Goal: Feedback & Contribution: Contribute content

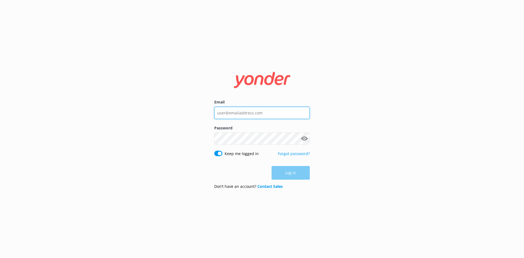
type input "[PERSON_NAME][EMAIL_ADDRESS][DOMAIN_NAME]"
click at [274, 182] on form "Email [PERSON_NAME][EMAIL_ADDRESS][DOMAIN_NAME] Password Show password Keep me …" at bounding box center [261, 128] width 95 height 129
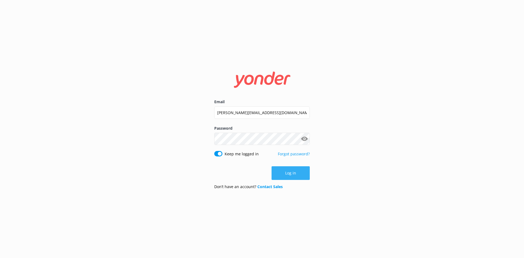
click at [280, 171] on button "Log in" at bounding box center [290, 173] width 38 height 14
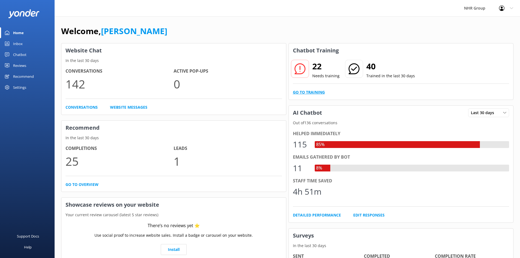
click at [312, 94] on link "Go to Training" at bounding box center [309, 92] width 32 height 6
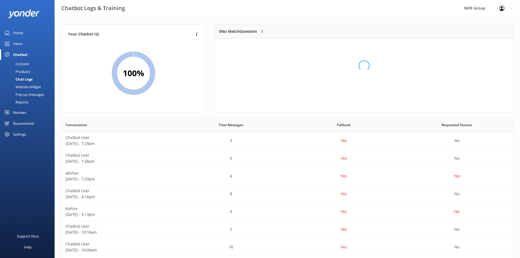
scroll to position [4, 4]
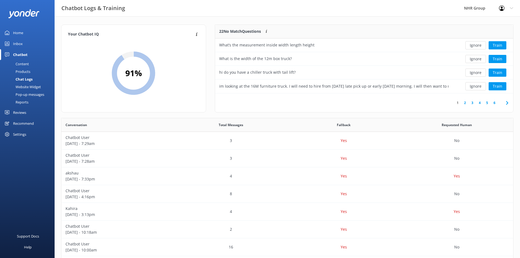
click at [495, 101] on link "6" at bounding box center [493, 102] width 7 height 5
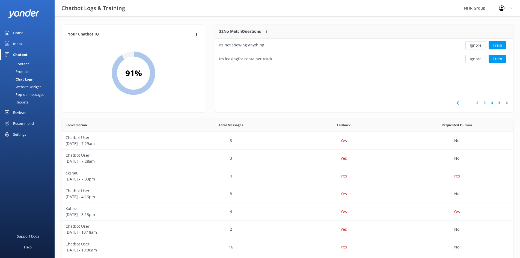
scroll to position [37, 294]
click at [498, 103] on link "5" at bounding box center [498, 102] width 7 height 5
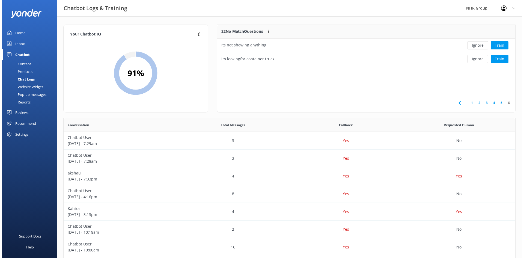
scroll to position [64, 294]
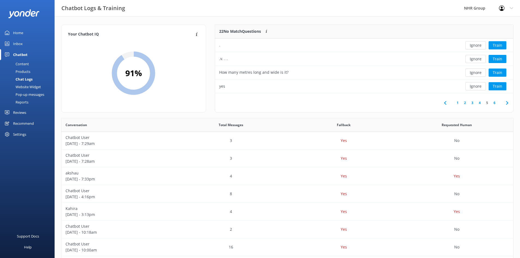
click at [480, 103] on link "4" at bounding box center [479, 102] width 7 height 5
click at [473, 102] on link "3" at bounding box center [471, 102] width 7 height 5
click at [465, 103] on link "2" at bounding box center [464, 102] width 7 height 5
click at [458, 103] on link "1" at bounding box center [457, 102] width 7 height 5
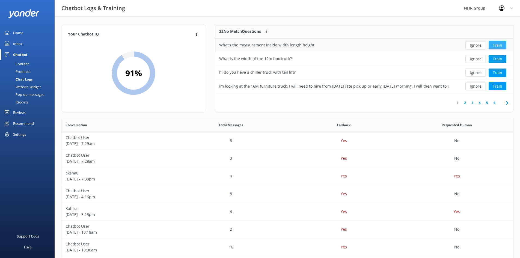
click at [490, 45] on button "Train" at bounding box center [497, 45] width 18 height 8
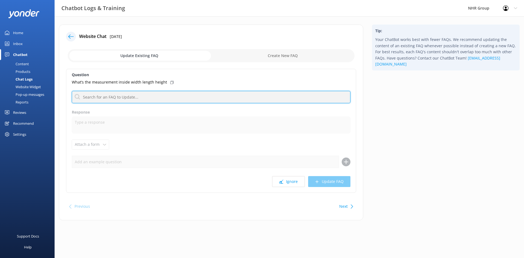
click at [89, 95] on input "text" at bounding box center [211, 97] width 278 height 12
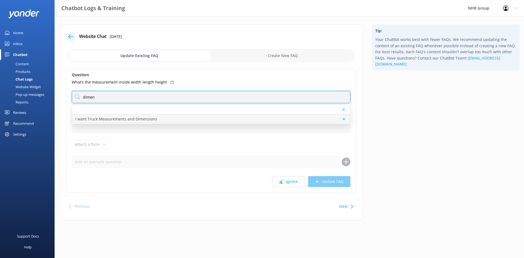
type input "dimen"
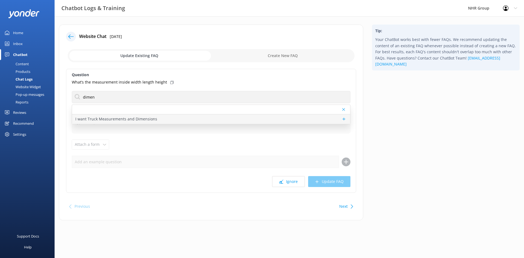
click at [77, 117] on p "I want Truck Measurements and Dimensions" at bounding box center [116, 119] width 82 height 6
type textarea "Ah, you're talking details! Best to flick the team a message, they'll have the …"
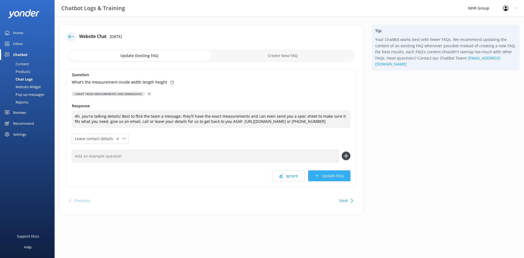
click at [319, 175] on icon at bounding box center [317, 175] width 4 height 4
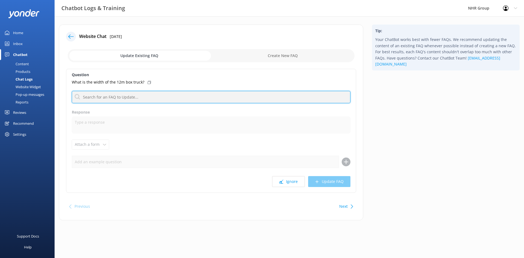
click at [103, 98] on input "text" at bounding box center [211, 97] width 278 height 12
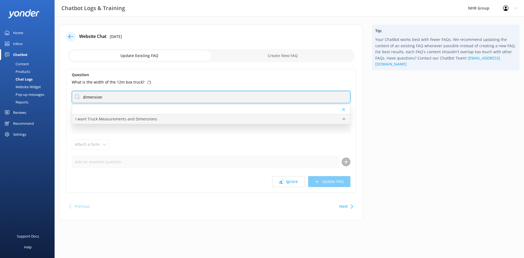
type input "dimension"
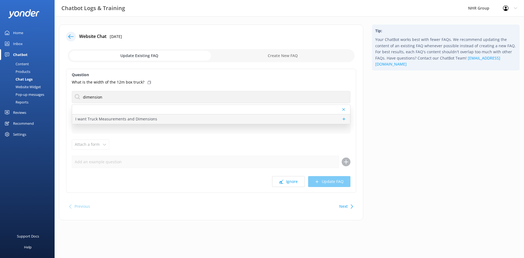
click at [80, 117] on p "I want Truck Measurements and Dimensions" at bounding box center [116, 119] width 82 height 6
type textarea "Ah, you're talking details! Best to flick the team a message, they'll have the …"
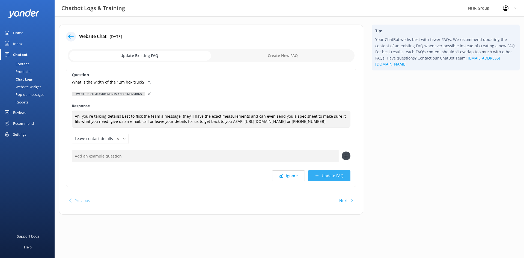
click at [317, 175] on use at bounding box center [316, 175] width 3 height 3
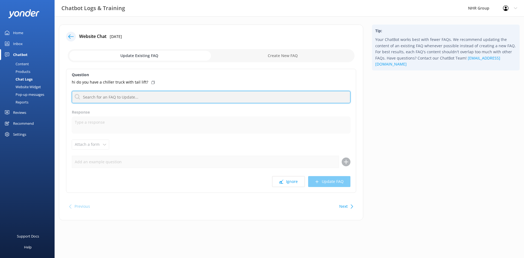
click at [103, 100] on input "text" at bounding box center [211, 97] width 278 height 12
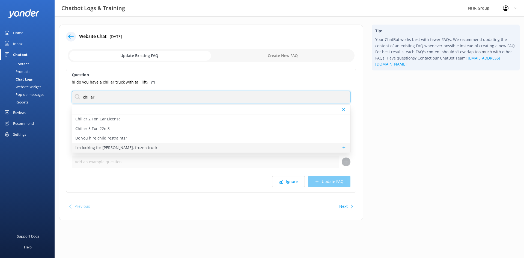
type input "chiller"
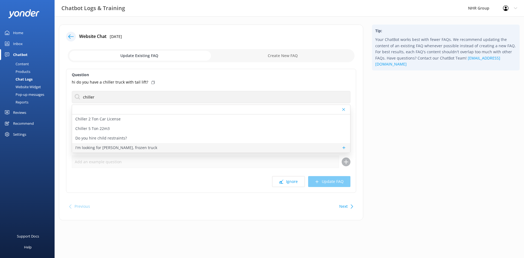
click at [129, 149] on p "I'm looking for [PERSON_NAME], frozen truck" at bounding box center [116, 148] width 82 height 6
type textarea "We've got refrigerated trucks in the fleet, perfect for chilled or frozen goods…"
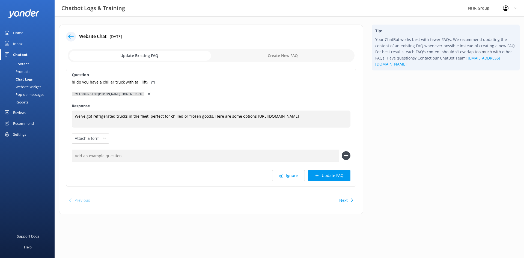
click at [148, 95] on div at bounding box center [150, 94] width 4 height 6
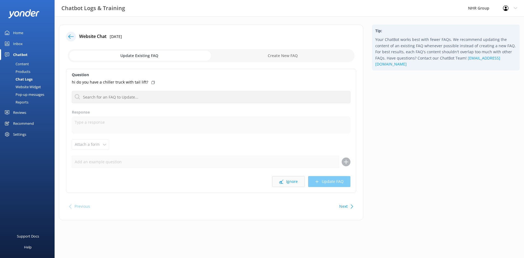
click at [283, 178] on button "Ignore" at bounding box center [288, 181] width 33 height 11
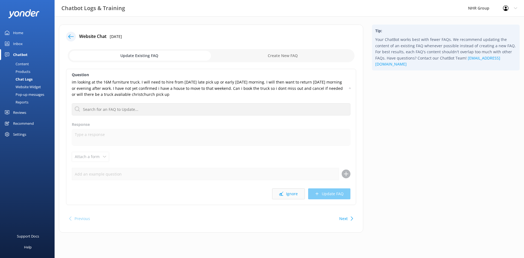
click at [282, 195] on use at bounding box center [281, 193] width 4 height 4
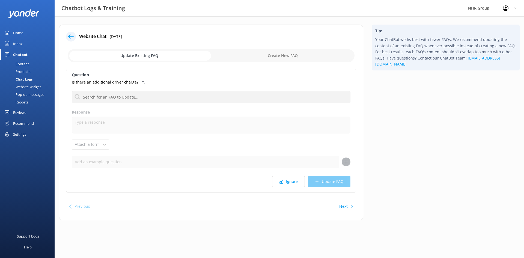
click at [348, 206] on div "Next" at bounding box center [345, 206] width 17 height 11
click at [288, 184] on button "Ignore" at bounding box center [288, 181] width 33 height 11
click at [289, 181] on button "Ignore" at bounding box center [288, 181] width 33 height 11
click at [291, 180] on button "Ignore" at bounding box center [288, 181] width 33 height 11
click at [288, 183] on button "Ignore" at bounding box center [288, 181] width 33 height 11
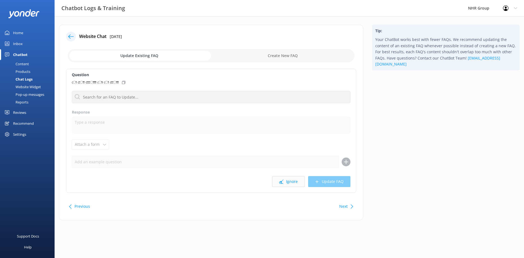
click at [288, 182] on button "Ignore" at bounding box center [288, 181] width 33 height 11
click at [290, 181] on button "Ignore" at bounding box center [288, 181] width 33 height 11
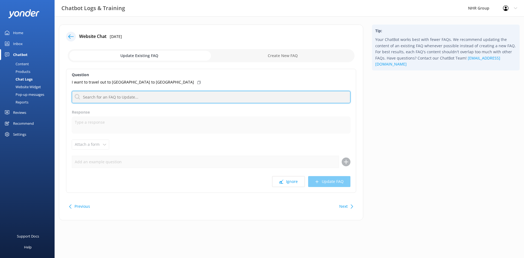
click at [145, 100] on input "text" at bounding box center [211, 97] width 278 height 12
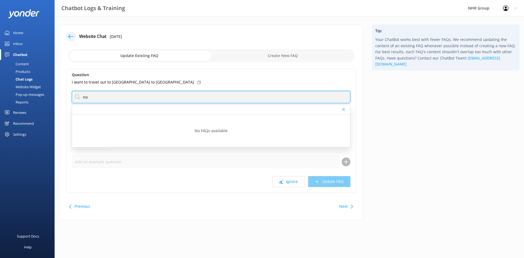
type input "n"
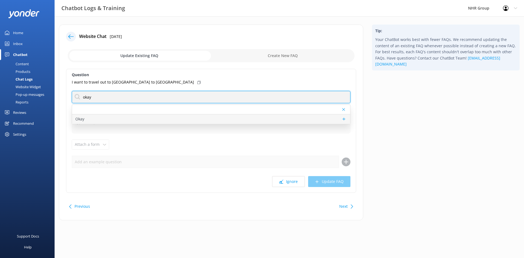
type input "okay"
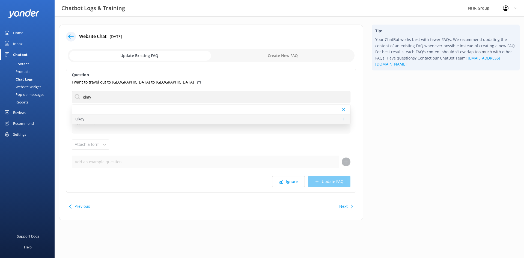
click at [94, 116] on div "Okay" at bounding box center [211, 119] width 278 height 10
type textarea "If there's anything else I can help with, let me know!"
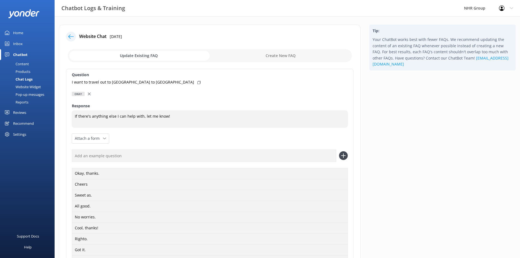
click at [89, 95] on div at bounding box center [90, 94] width 4 height 6
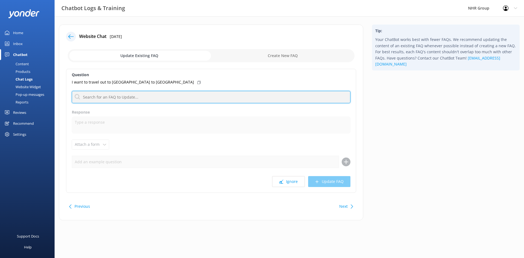
click at [96, 93] on input "text" at bounding box center [211, 97] width 278 height 12
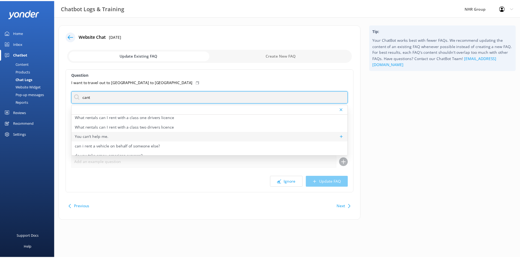
scroll to position [179, 0]
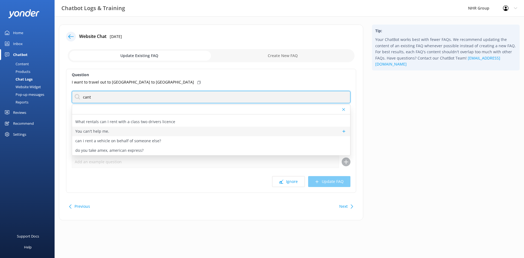
type input "cant"
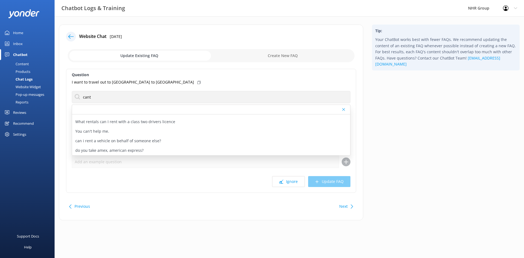
click at [86, 131] on p "You can't help me." at bounding box center [92, 131] width 34 height 6
type textarea "Oh no! If I can't help, maybe one of our team can. Feel free to give the team a…"
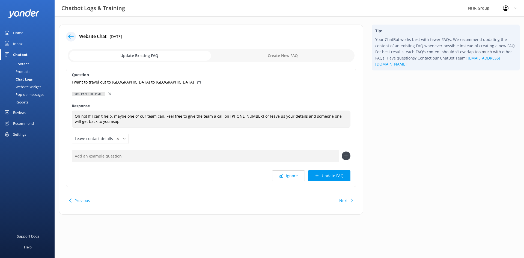
click at [108, 92] on div "You can't help me." at bounding box center [211, 94] width 278 height 6
click at [110, 94] on icon at bounding box center [109, 93] width 3 height 3
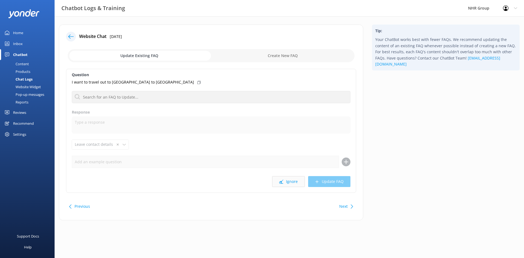
click at [291, 184] on button "Ignore" at bounding box center [288, 181] width 33 height 11
click at [286, 182] on button "Ignore" at bounding box center [288, 181] width 33 height 11
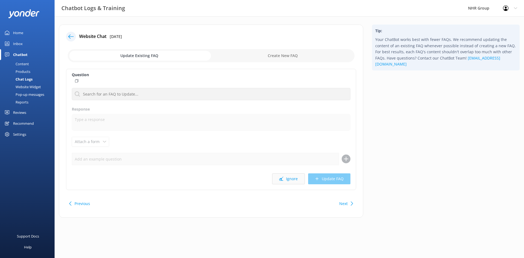
click at [284, 176] on button "Ignore" at bounding box center [288, 178] width 33 height 11
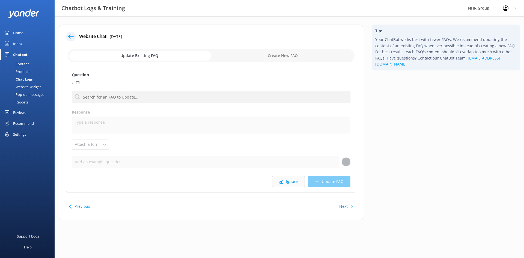
click at [295, 181] on button "Ignore" at bounding box center [288, 181] width 33 height 11
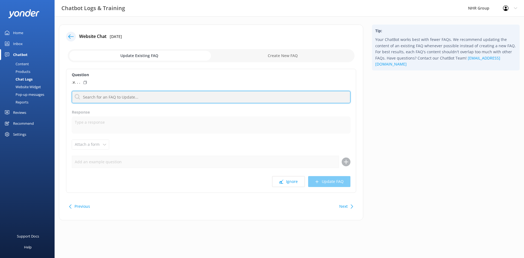
click at [93, 98] on input "text" at bounding box center [211, 97] width 278 height 12
type input "."
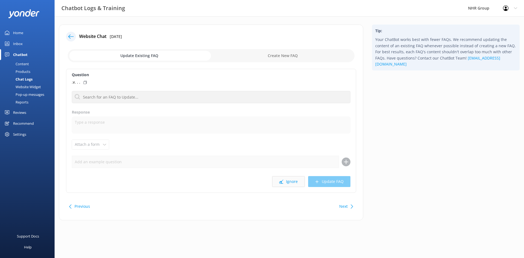
click at [281, 181] on icon at bounding box center [281, 181] width 4 height 4
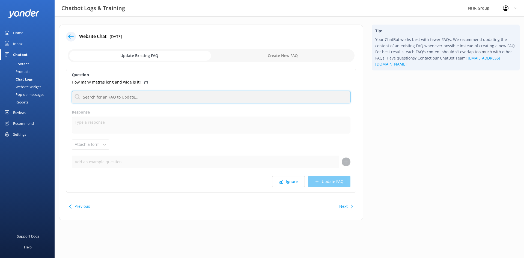
click at [104, 96] on input "text" at bounding box center [211, 97] width 278 height 12
type input "dimension"
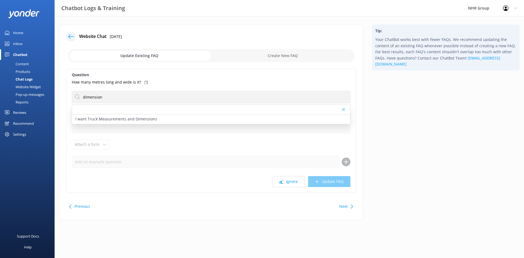
drag, startPoint x: 106, startPoint y: 116, endPoint x: 142, endPoint y: 140, distance: 42.8
click at [106, 117] on p "I want Truck Measurements and Dimensions" at bounding box center [116, 119] width 82 height 6
type textarea "Ah, you're talking details! Best to flick the team a message, they'll have the …"
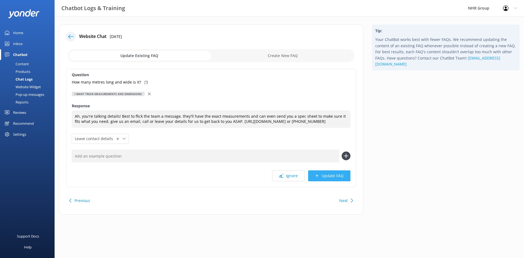
click at [316, 172] on button "Update FAQ" at bounding box center [329, 175] width 42 height 11
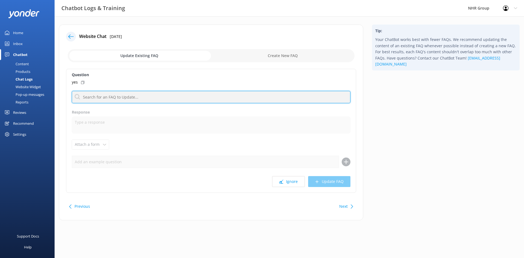
click at [110, 95] on input "text" at bounding box center [211, 97] width 278 height 12
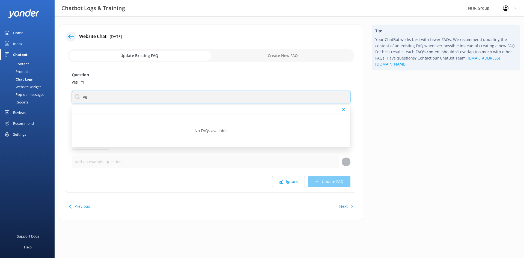
type input "y"
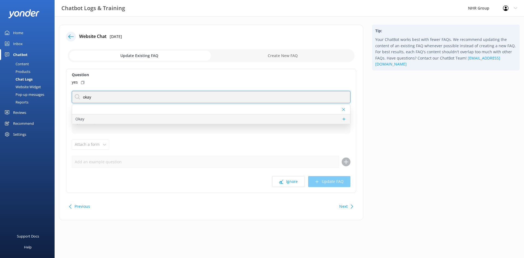
type input "okay"
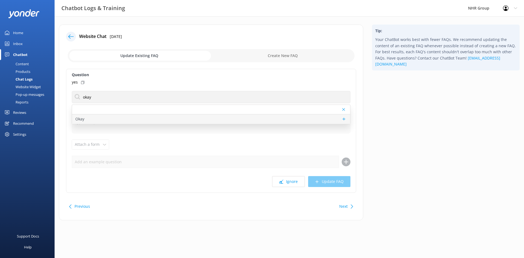
click at [86, 118] on div "Okay" at bounding box center [211, 119] width 278 height 10
type textarea "If there's anything else I can help with, let me know!"
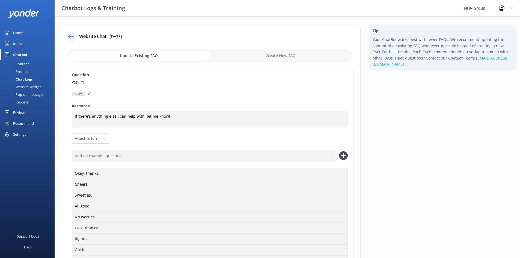
scroll to position [186, 0]
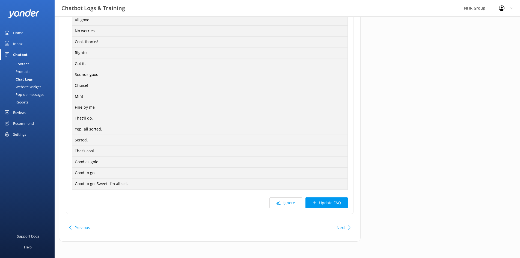
click at [319, 204] on button "Update FAQ" at bounding box center [326, 202] width 42 height 11
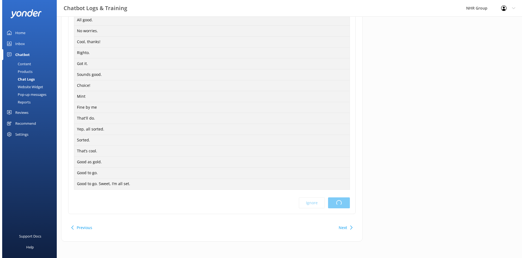
scroll to position [0, 0]
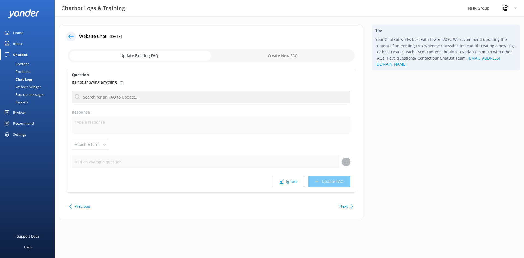
click at [348, 205] on div "Next" at bounding box center [345, 206] width 17 height 11
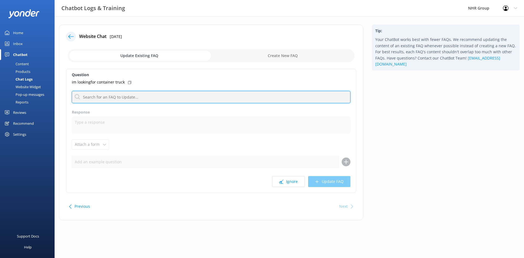
click at [119, 96] on input "text" at bounding box center [211, 97] width 278 height 12
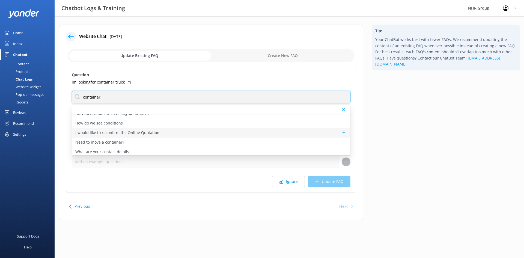
scroll to position [7, 0]
type input "container"
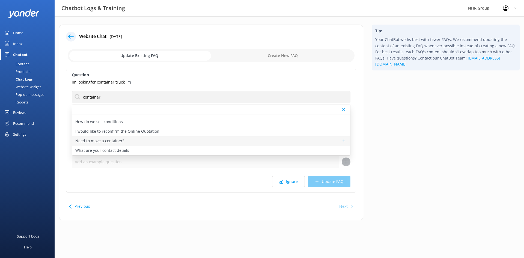
click at [124, 140] on div "Need to move a container?" at bounding box center [211, 141] width 278 height 10
type textarea "We've got flatdecks that can move containers, but the exact size will decide wh…"
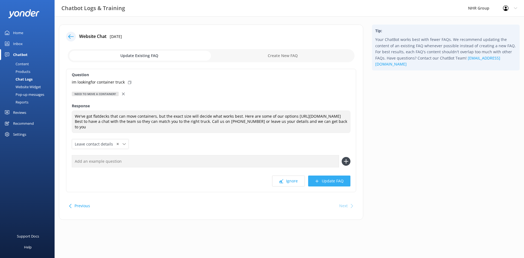
click at [327, 179] on button "Update FAQ" at bounding box center [329, 180] width 42 height 11
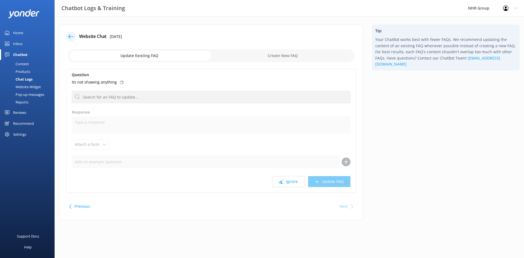
click at [21, 32] on div "Home" at bounding box center [18, 32] width 10 height 11
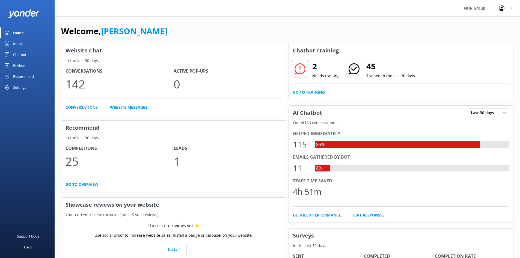
click at [19, 41] on div "Inbox" at bounding box center [18, 43] width 10 height 11
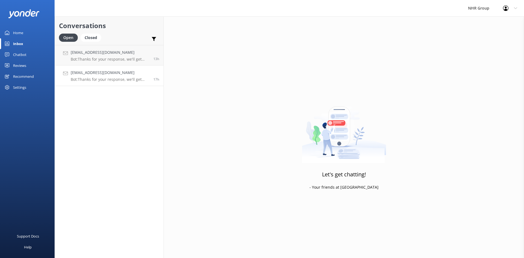
click at [87, 80] on p "Bot: Thanks for your response, we'll get back to you as soon as we can during o…" at bounding box center [110, 79] width 79 height 5
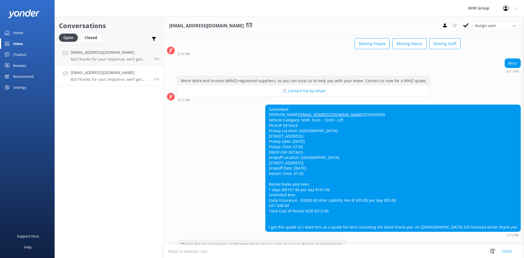
scroll to position [50, 0]
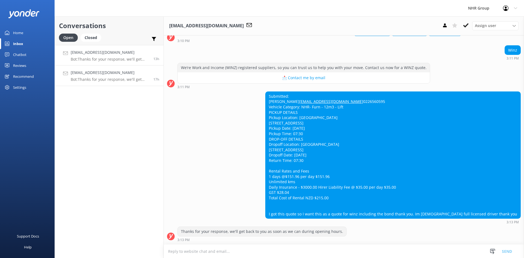
click at [90, 55] on h4 "[EMAIL_ADDRESS][DOMAIN_NAME]" at bounding box center [110, 52] width 79 height 6
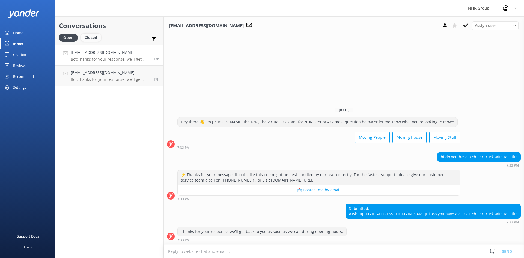
click at [93, 36] on div "Closed" at bounding box center [90, 38] width 21 height 8
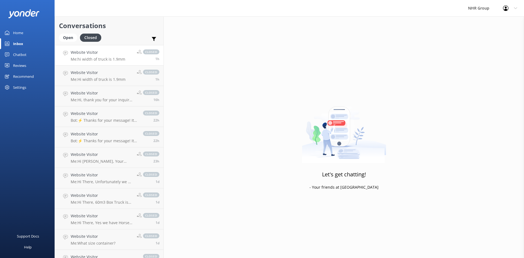
click at [92, 56] on div "Website Visitor Me: hi width of truck is 1.9mm" at bounding box center [98, 55] width 55 height 12
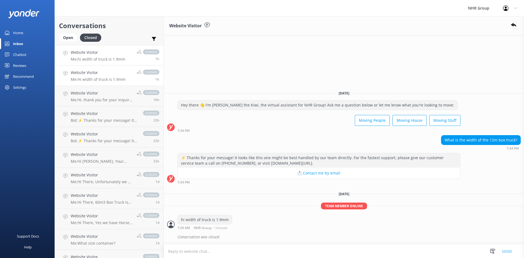
click at [87, 80] on p "Me: Hi width of truck is 1.9mm" at bounding box center [98, 79] width 55 height 5
click at [88, 92] on h4 "Website Visitor" at bounding box center [102, 93] width 62 height 6
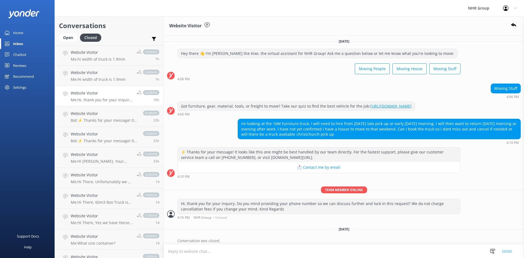
scroll to position [172, 0]
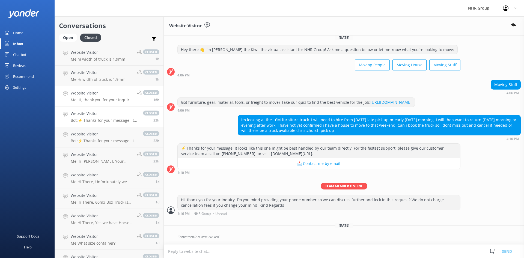
click at [86, 117] on div "Website Visitor Bot: ⚡ Thanks for your message! It looks like this one might be…" at bounding box center [104, 116] width 67 height 12
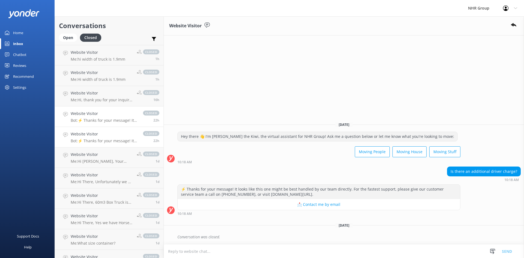
click at [97, 137] on div "Website Visitor Bot: ⚡ Thanks for your message! It looks like this one might be…" at bounding box center [104, 137] width 67 height 12
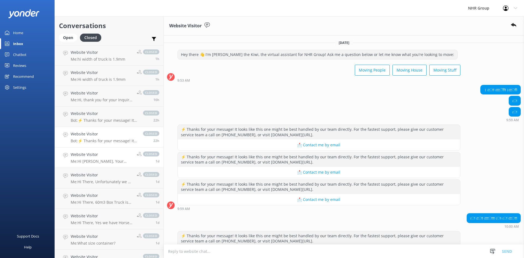
click at [74, 160] on p "Me: Hi [PERSON_NAME], Your booking number is #138356, just call us on [PHONE_NU…" at bounding box center [102, 161] width 62 height 5
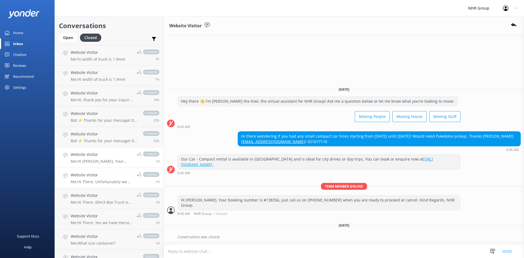
click at [97, 182] on p "Me: Hi There, Unfortunately we do not have a 16m3 Truck available. Next Closest…" at bounding box center [102, 181] width 62 height 5
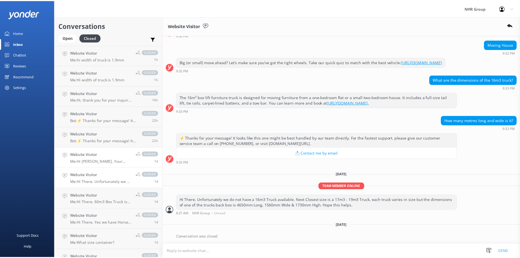
scroll to position [56, 0]
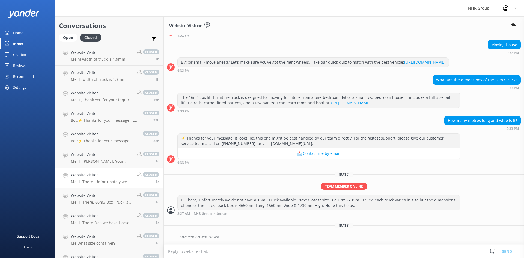
click at [18, 34] on div "Home" at bounding box center [18, 32] width 10 height 11
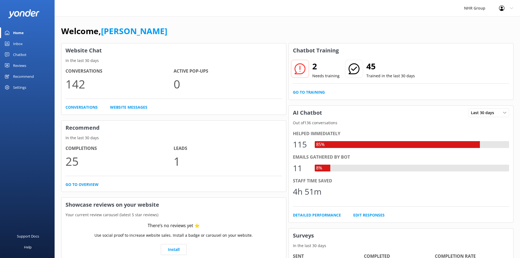
click at [211, 11] on div "NHR Group Profile Settings Logout" at bounding box center [260, 8] width 520 height 16
